Goal: Task Accomplishment & Management: Use online tool/utility

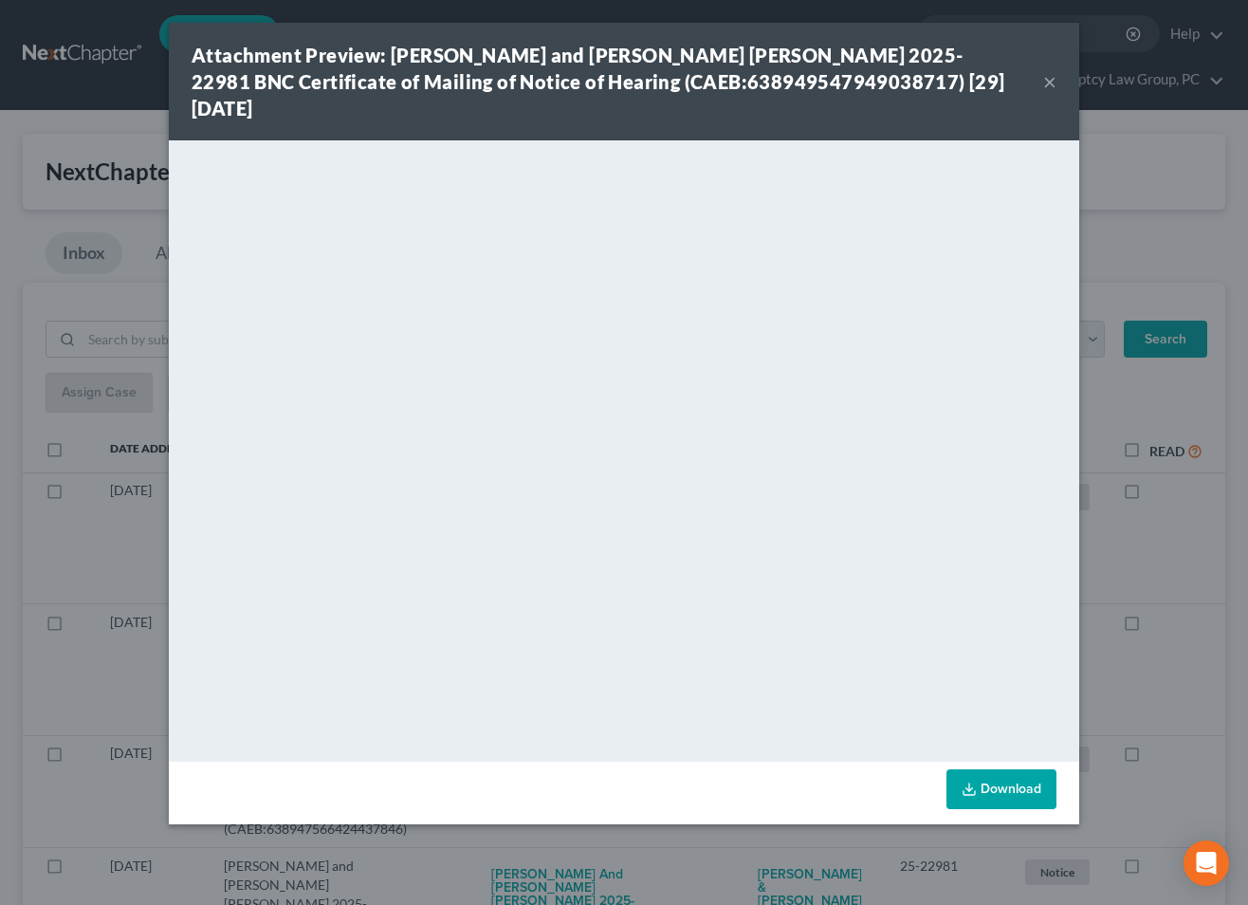
click at [1051, 70] on button "×" at bounding box center [1049, 81] width 13 height 23
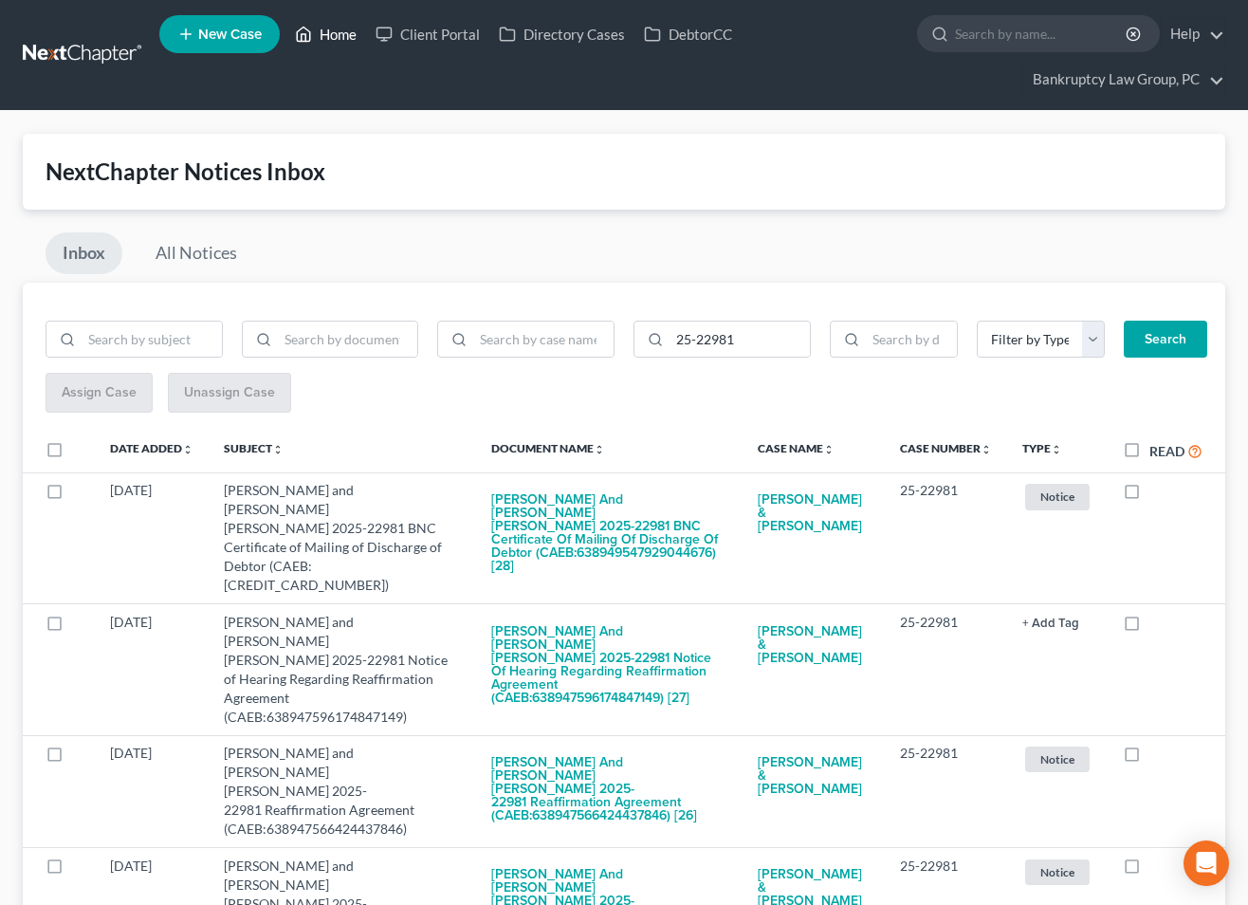
click at [327, 32] on link "Home" at bounding box center [325, 34] width 81 height 34
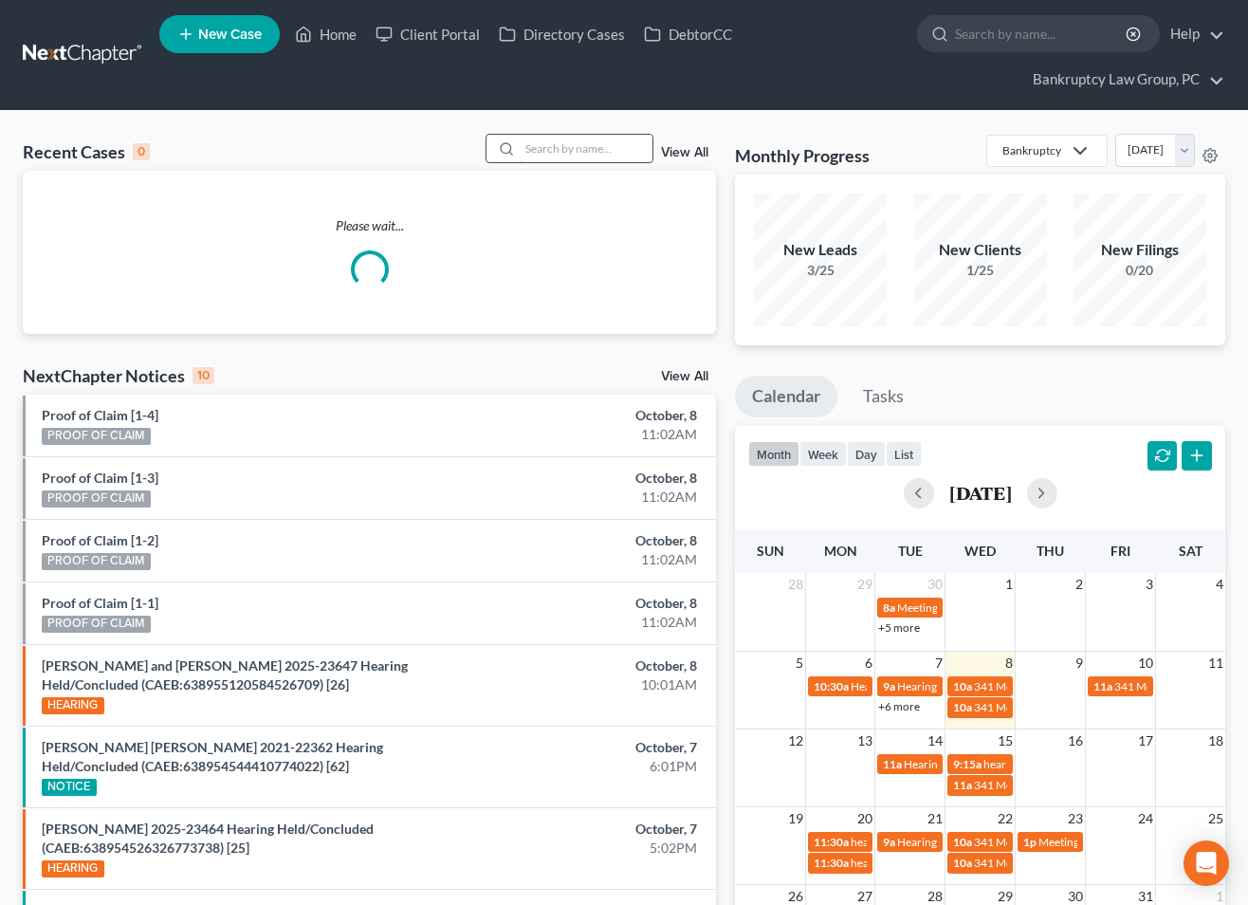
click at [595, 145] on input "search" at bounding box center [586, 148] width 133 height 27
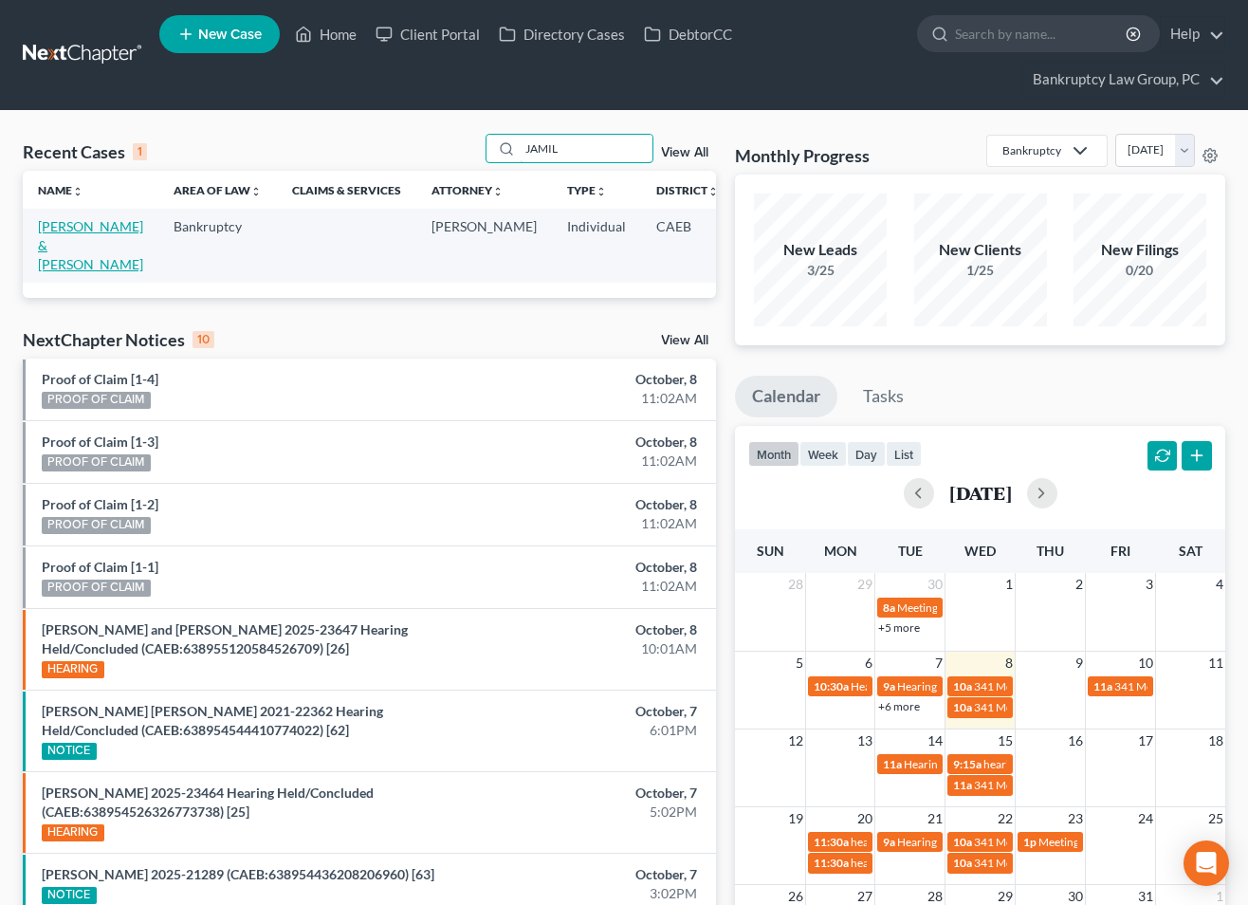
type input "JAMIL"
click at [70, 267] on link "[PERSON_NAME] & [PERSON_NAME]" at bounding box center [90, 245] width 105 height 54
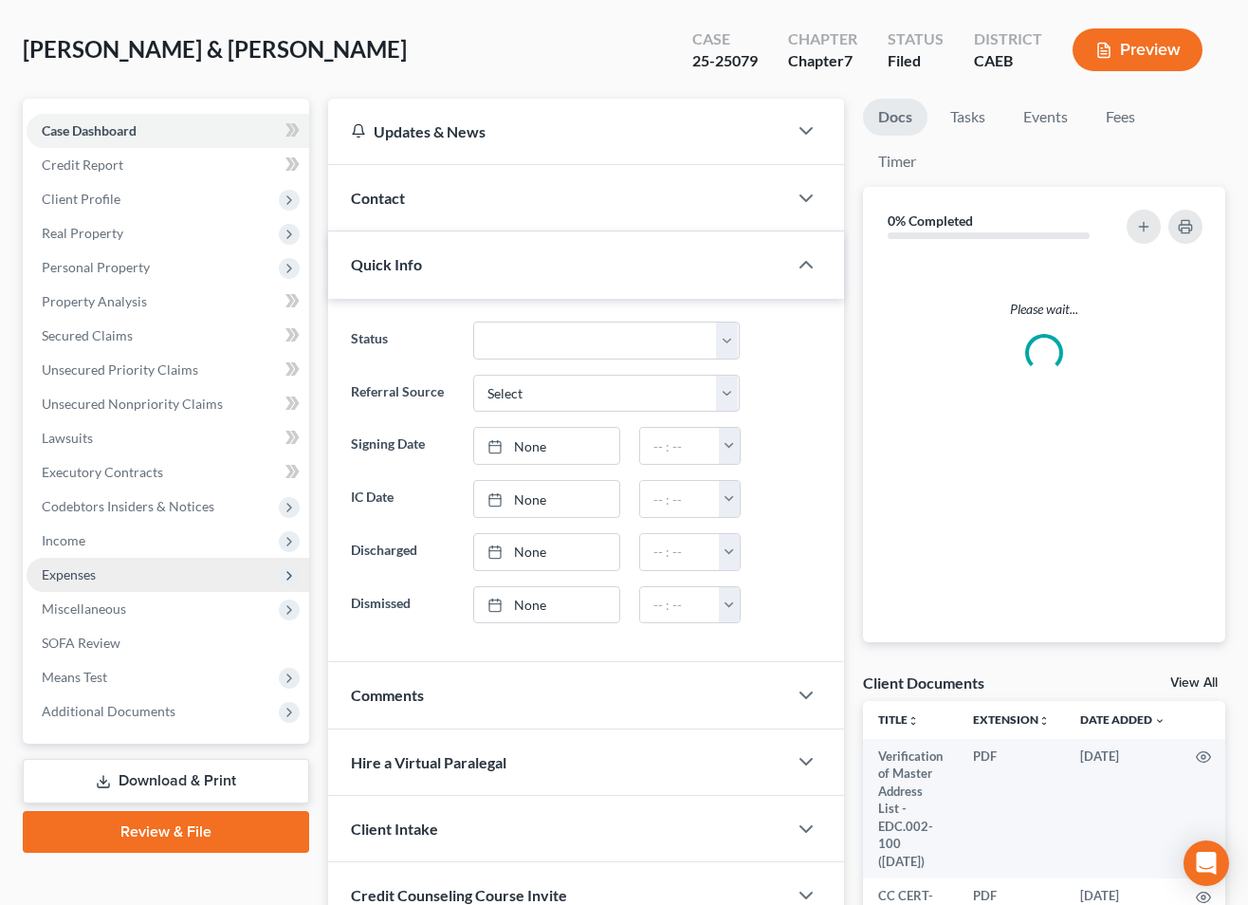
scroll to position [119, 0]
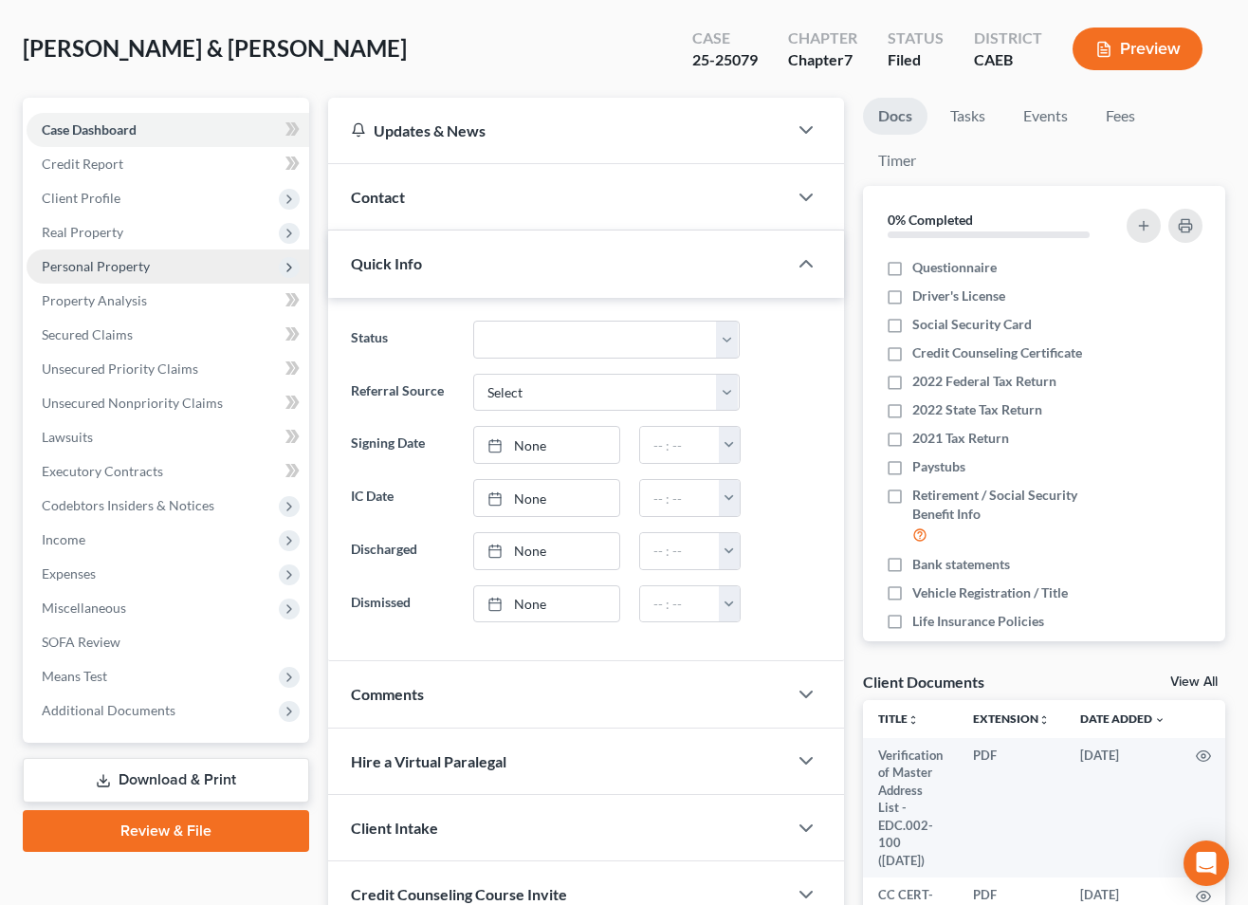
click at [88, 272] on span "Personal Property" at bounding box center [96, 266] width 108 height 16
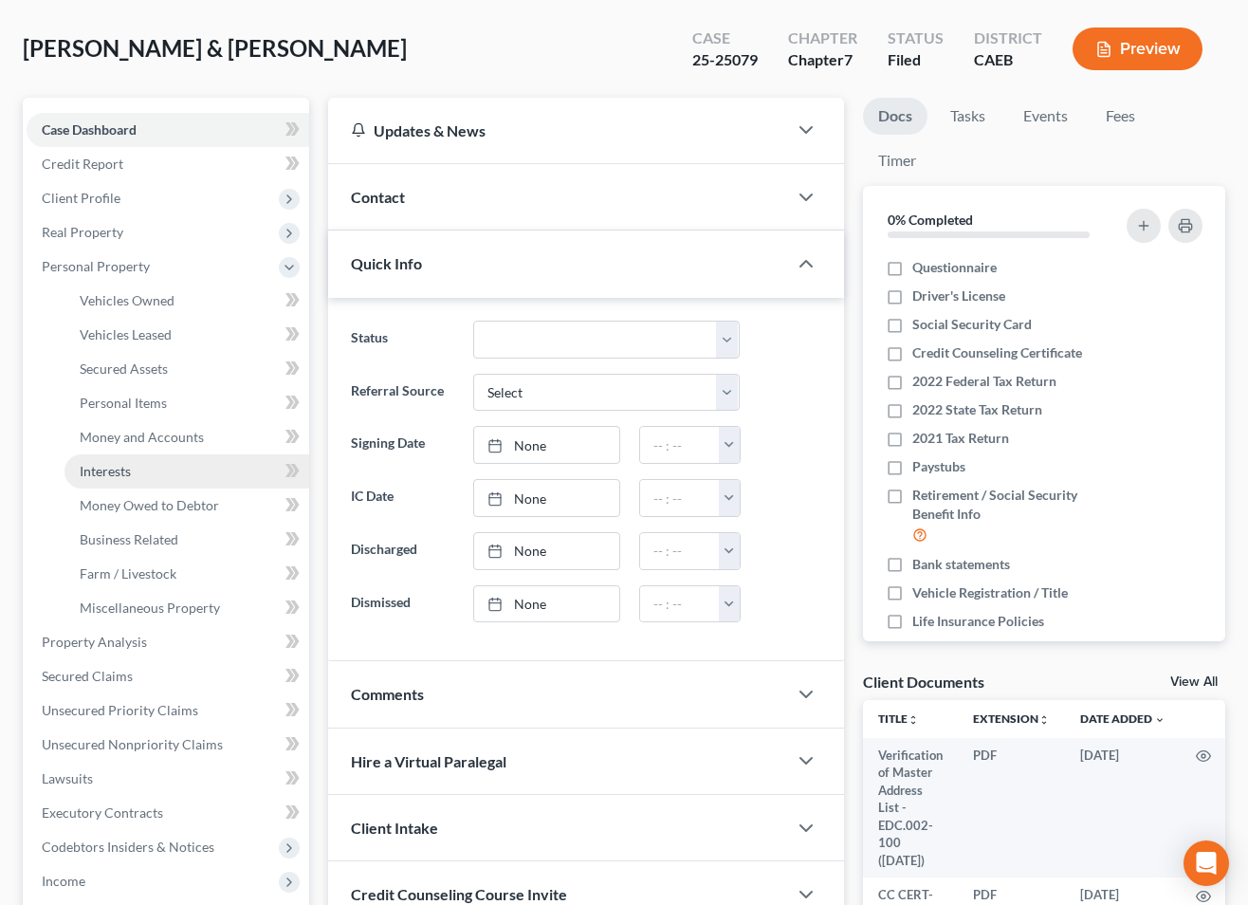
click at [109, 474] on span "Interests" at bounding box center [105, 471] width 51 height 16
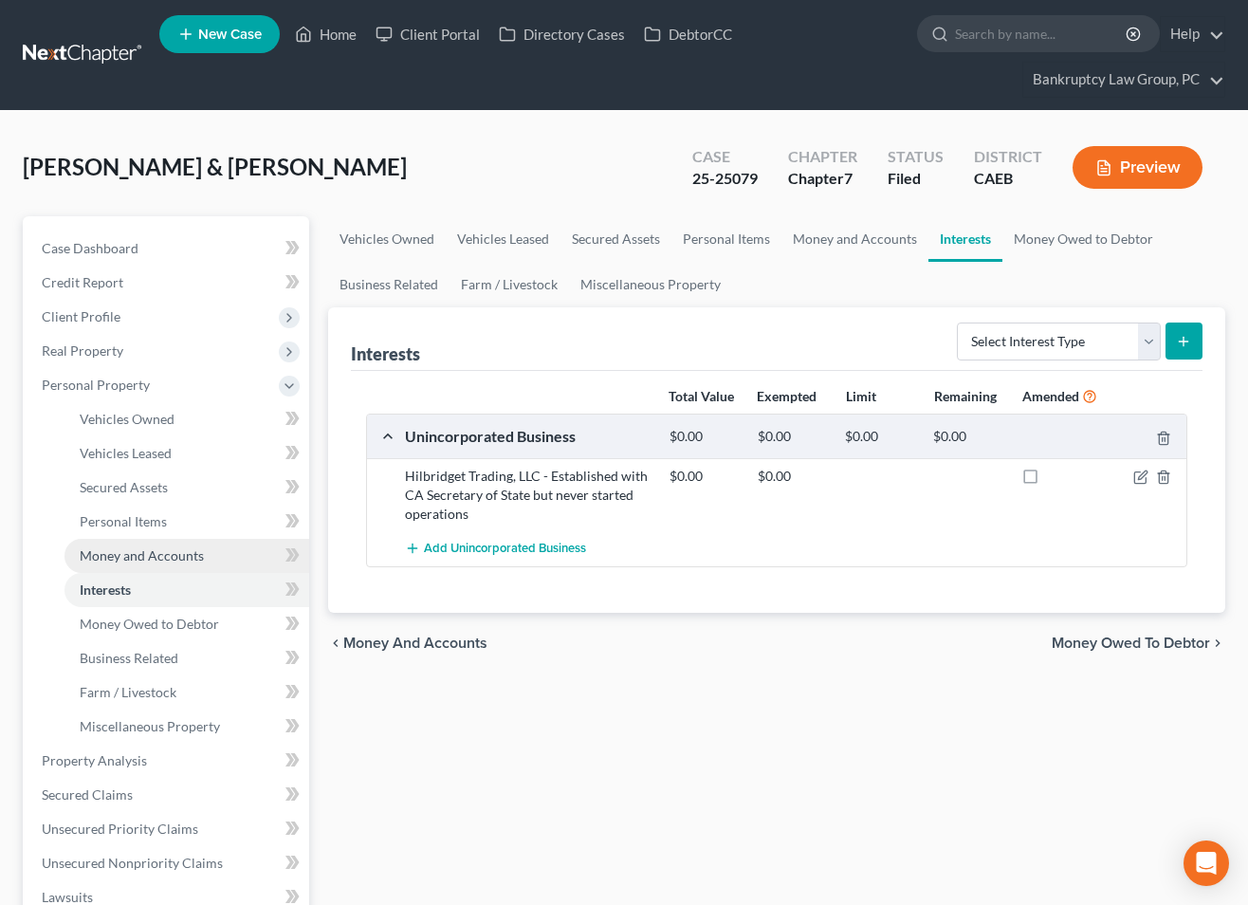
click at [165, 555] on span "Money and Accounts" at bounding box center [142, 555] width 124 height 16
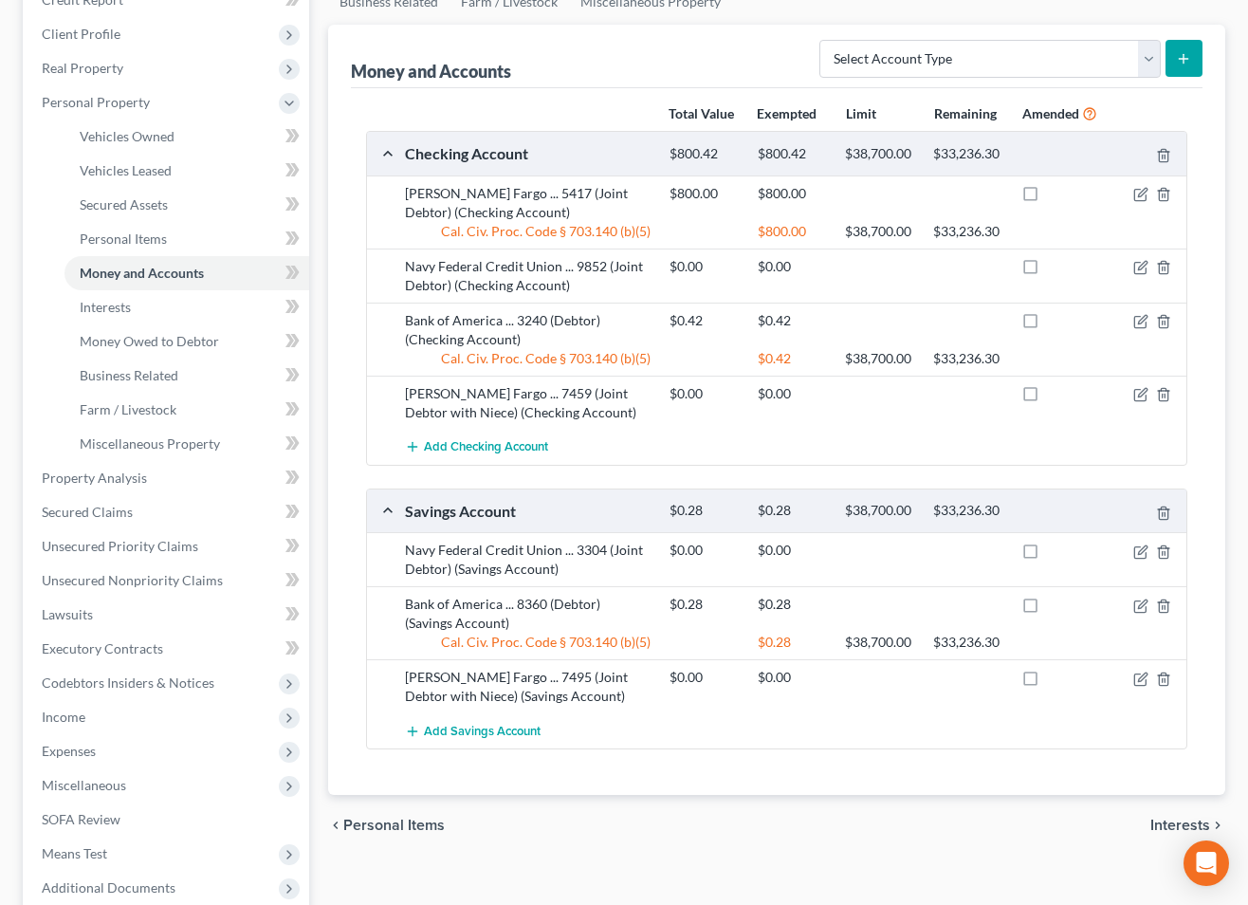
scroll to position [282, 0]
